Goal: Information Seeking & Learning: Learn about a topic

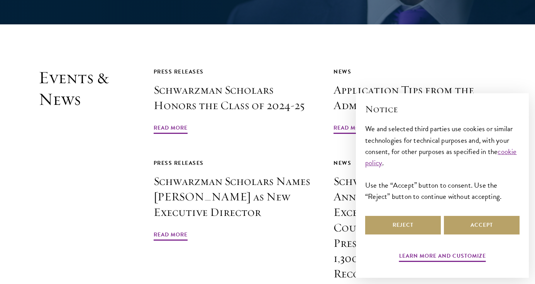
scroll to position [1777, 0]
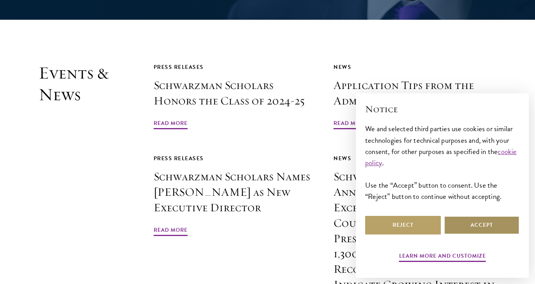
click at [467, 228] on button "Accept" at bounding box center [482, 225] width 76 height 19
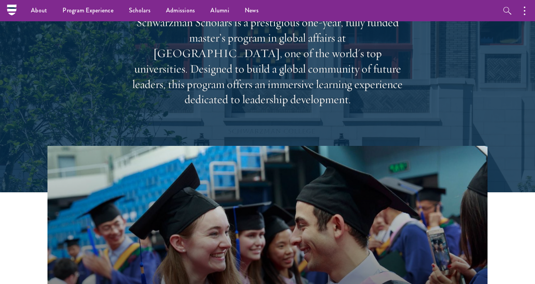
scroll to position [0, 0]
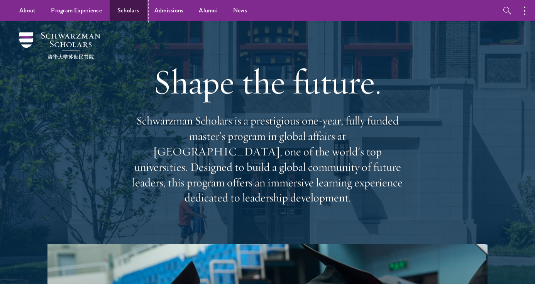
click at [129, 10] on link "Scholars" at bounding box center [128, 10] width 37 height 21
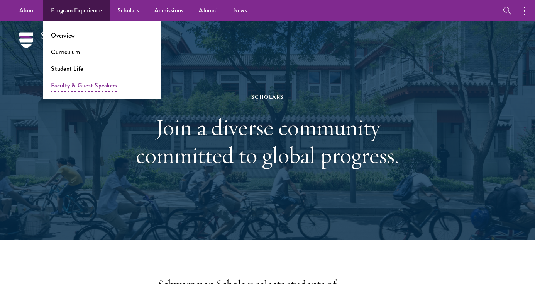
click at [72, 84] on link "Faculty & Guest Speakers" at bounding box center [84, 85] width 66 height 9
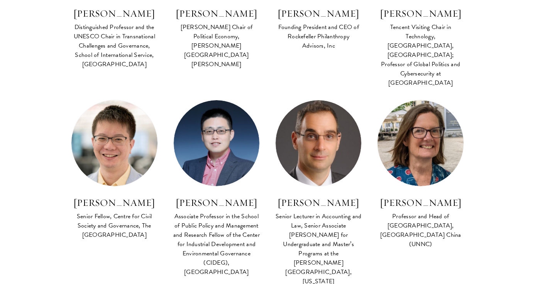
scroll to position [479, 0]
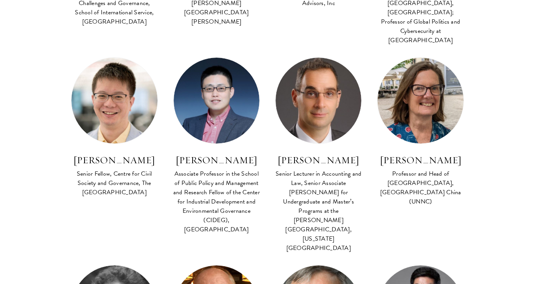
click at [376, 192] on div "FACULTY BIO Sarah Cook Professor and Head of School of Economics, University of…" at bounding box center [421, 137] width 102 height 161
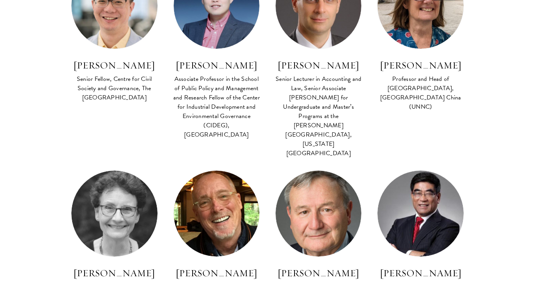
scroll to position [651, 0]
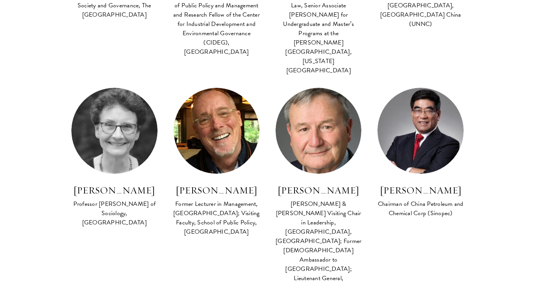
scroll to position [678, 0]
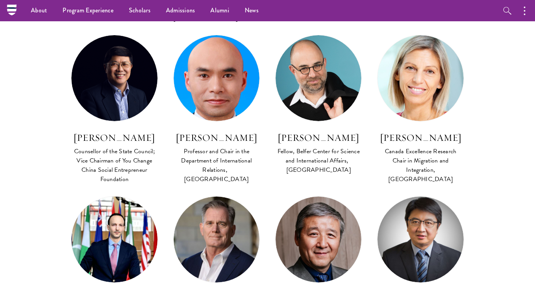
scroll to position [2414, 0]
